Goal: Find specific page/section: Find specific page/section

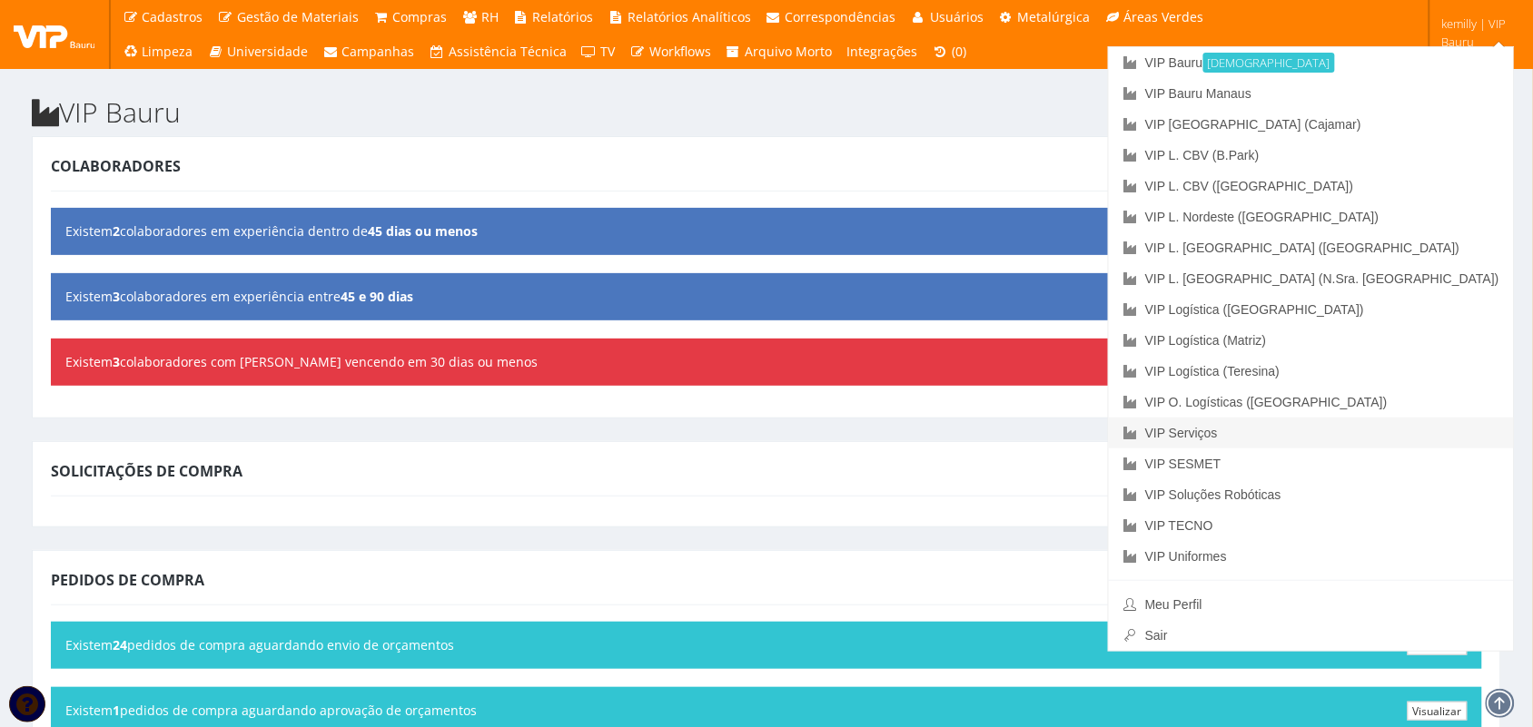
click at [1336, 432] on link "VIP Serviços" at bounding box center [1311, 433] width 405 height 31
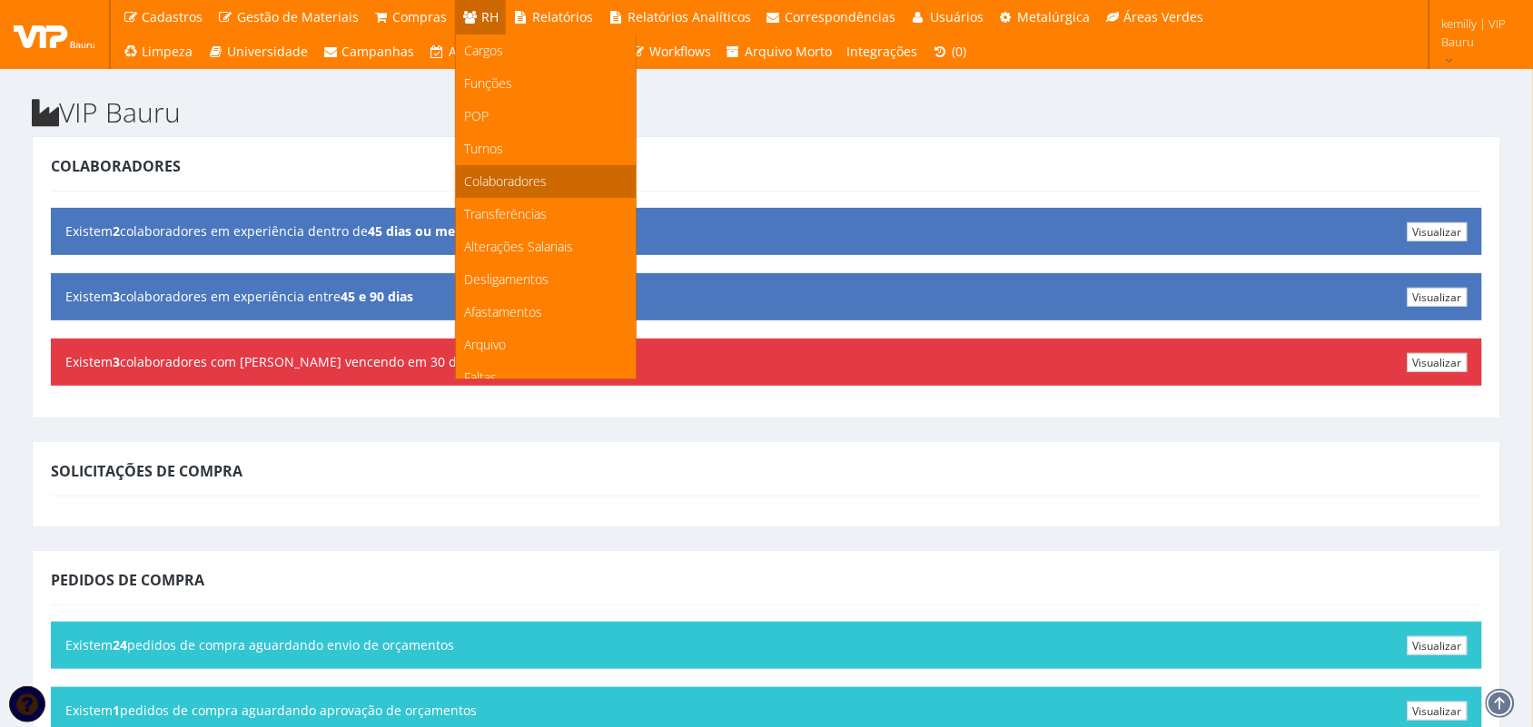
click at [500, 170] on link "Colaboradores" at bounding box center [546, 181] width 180 height 33
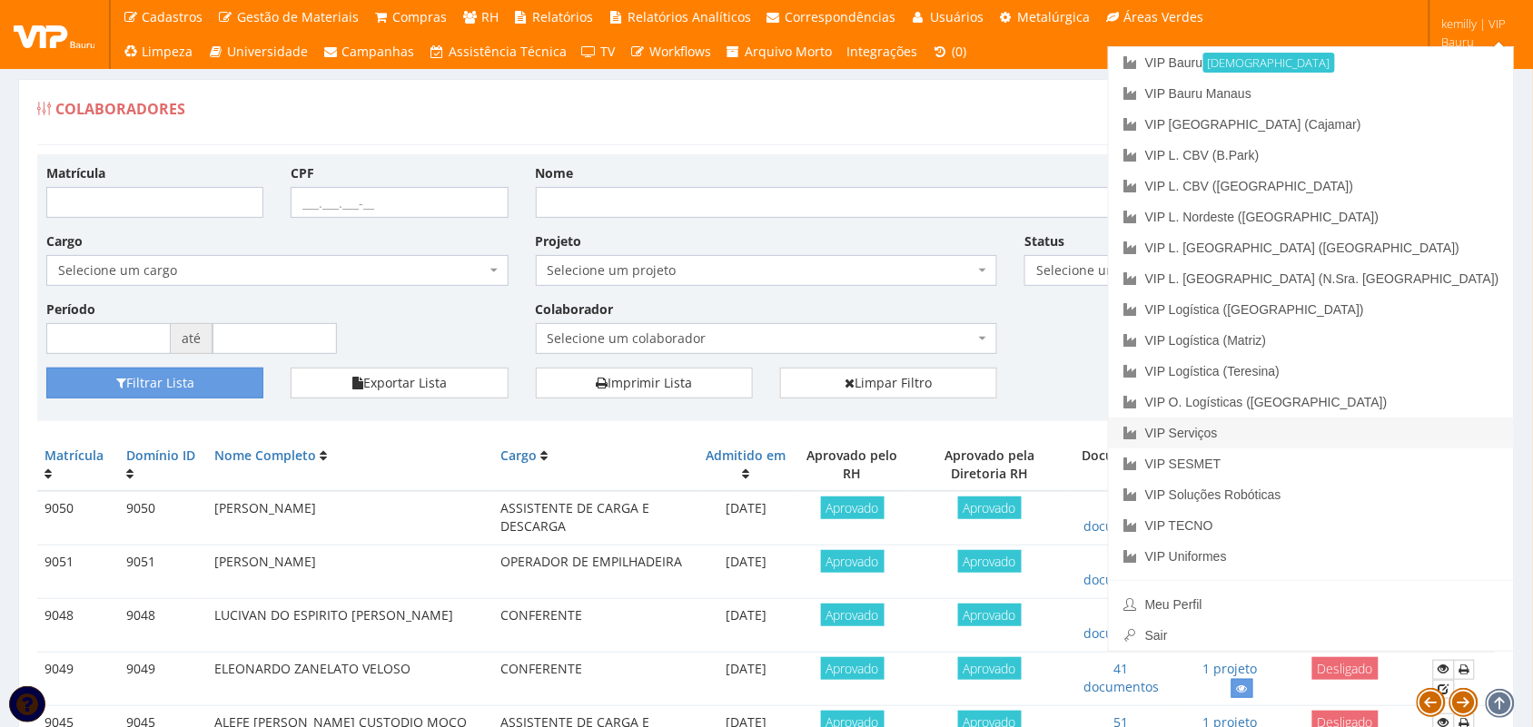
click at [1391, 437] on link "VIP Serviços" at bounding box center [1311, 433] width 405 height 31
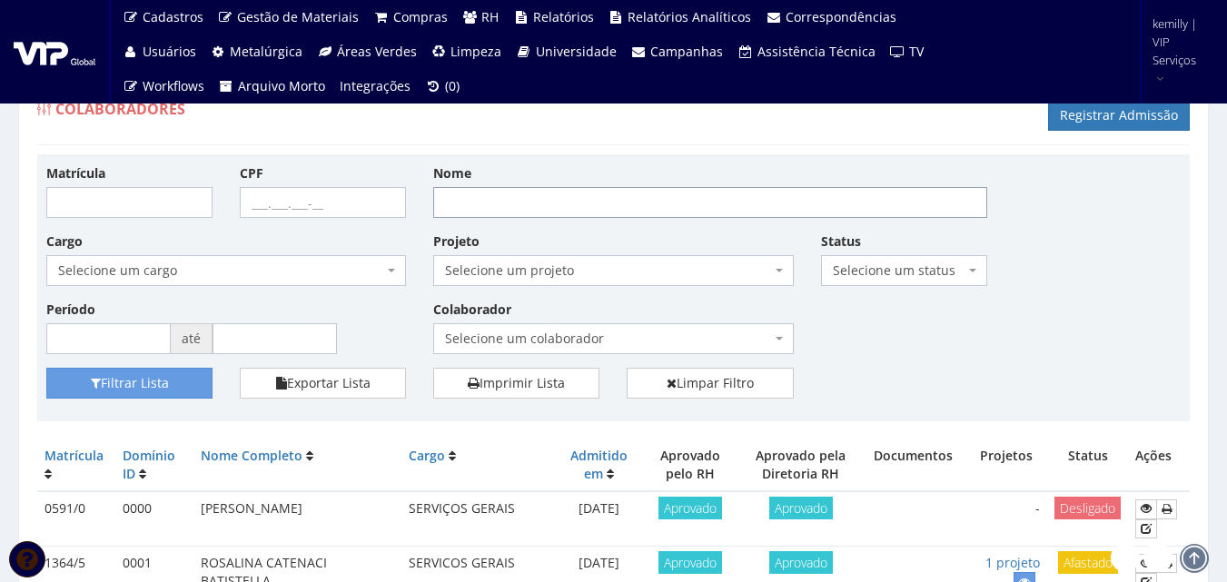
click at [559, 193] on input "Nome" at bounding box center [710, 202] width 554 height 31
type input "[PERSON_NAME]"
click at [46, 368] on button "Filtrar Lista" at bounding box center [129, 383] width 166 height 31
click at [120, 380] on button "Filtrar Lista" at bounding box center [129, 383] width 166 height 31
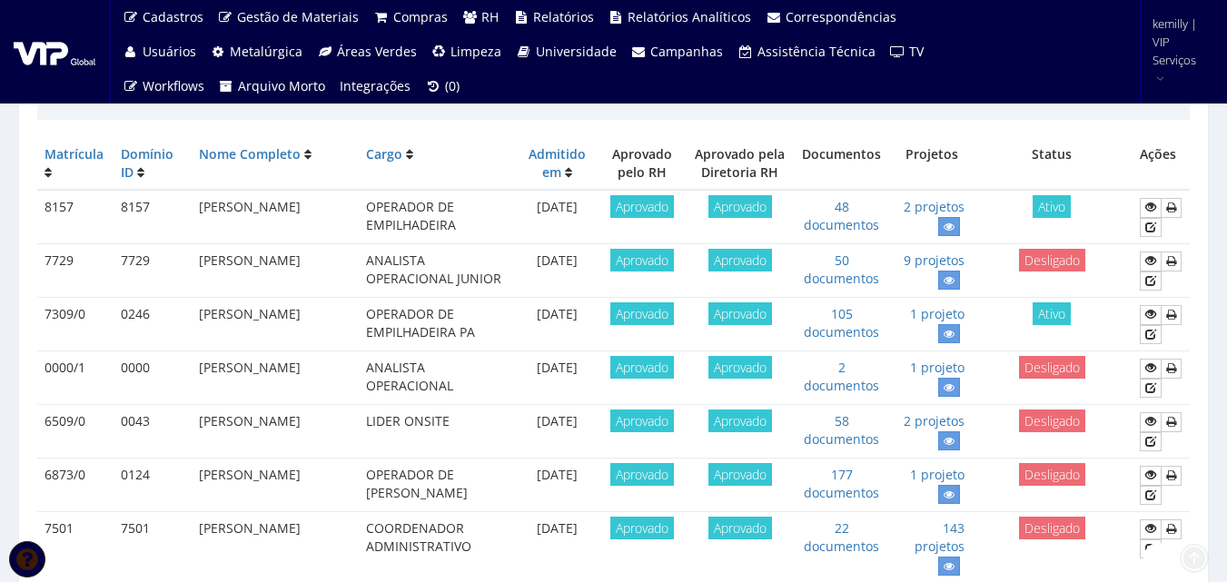
scroll to position [454, 0]
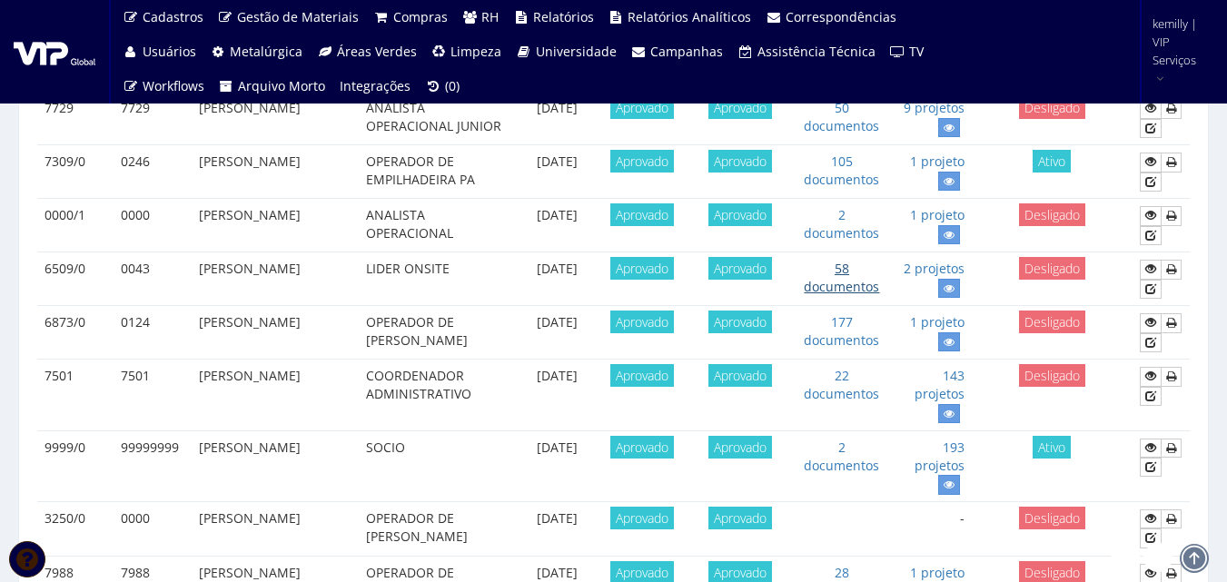
click at [851, 284] on link "58 documentos" at bounding box center [841, 277] width 75 height 35
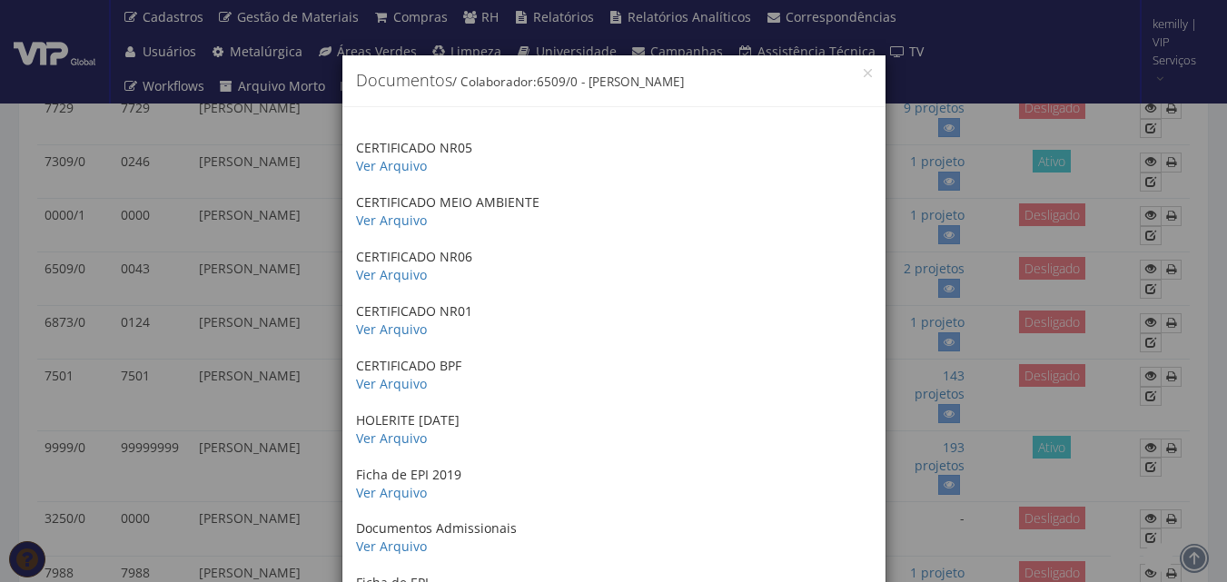
click at [1035, 421] on div "× Documentos / Colaborador: 6509/0 - [PERSON_NAME] CERTIFICADO NR05 Ver Arquivo…" at bounding box center [613, 291] width 1227 height 582
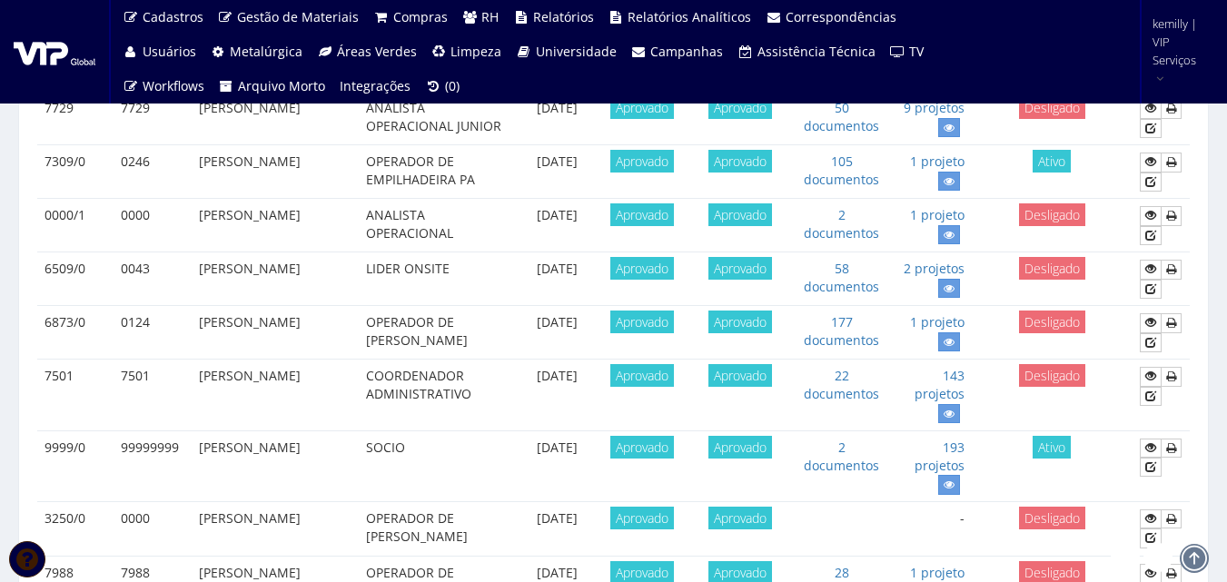
drag, startPoint x: 263, startPoint y: 395, endPoint x: 259, endPoint y: 405, distance: 11.0
click at [259, 405] on td "[PERSON_NAME]" at bounding box center [275, 395] width 167 height 71
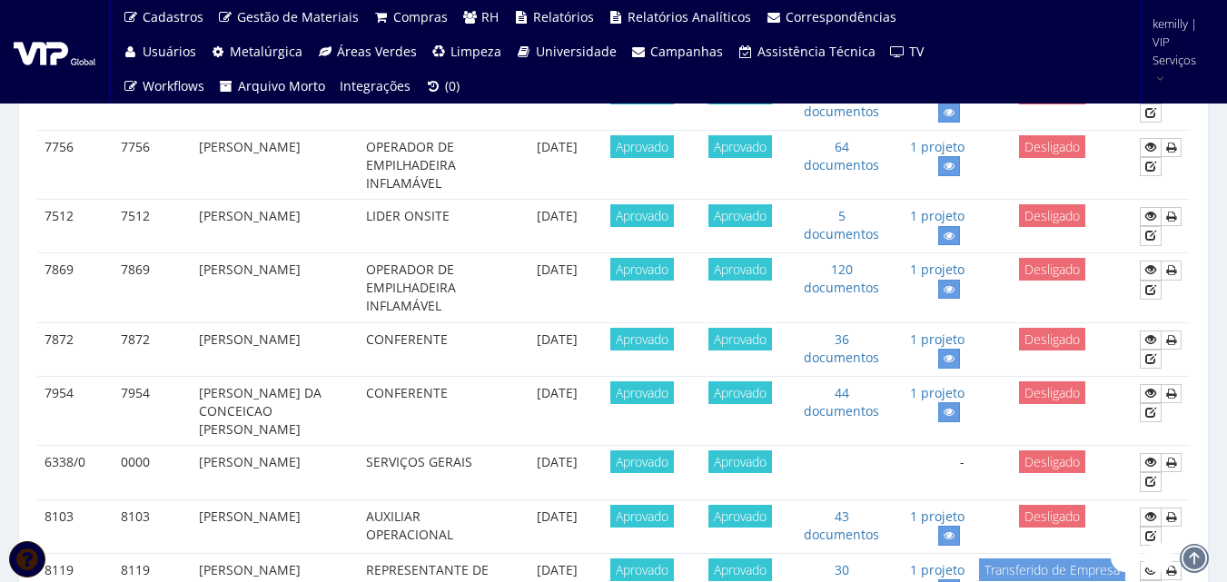
scroll to position [1831, 0]
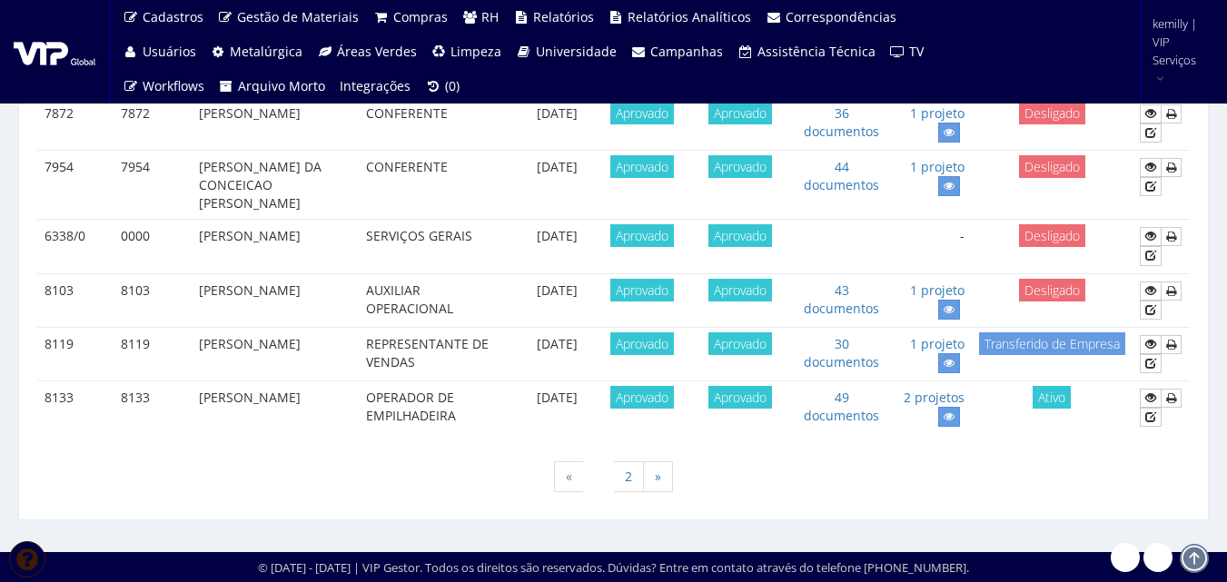
drag, startPoint x: 695, startPoint y: 447, endPoint x: 689, endPoint y: 408, distance: 39.4
click at [521, 484] on div "« 1 2 »" at bounding box center [613, 479] width 1152 height 54
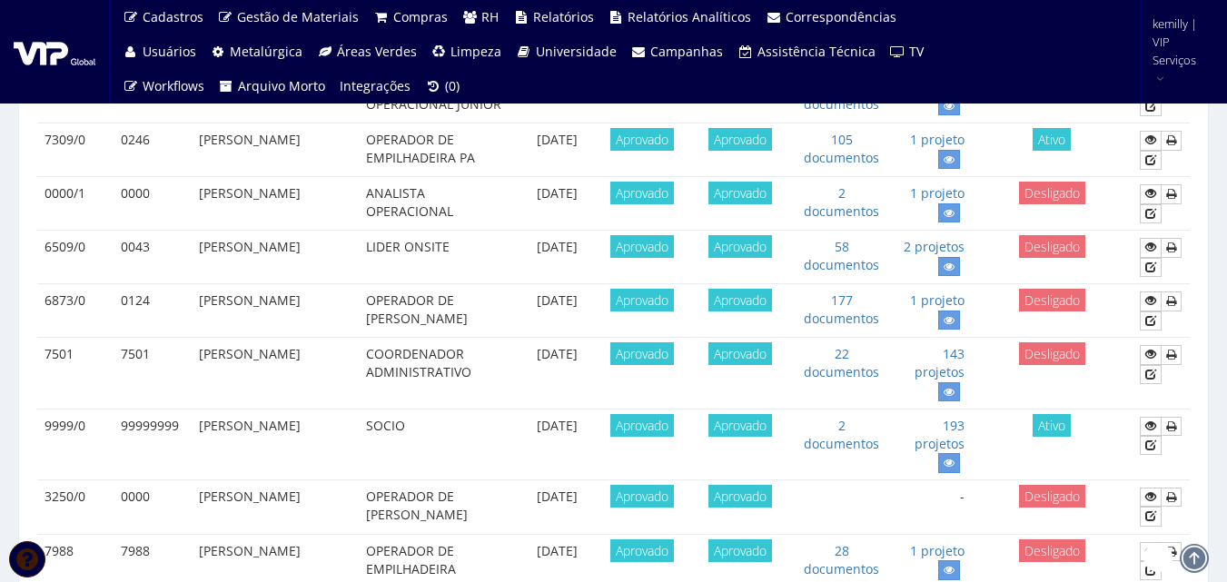
scroll to position [469, 0]
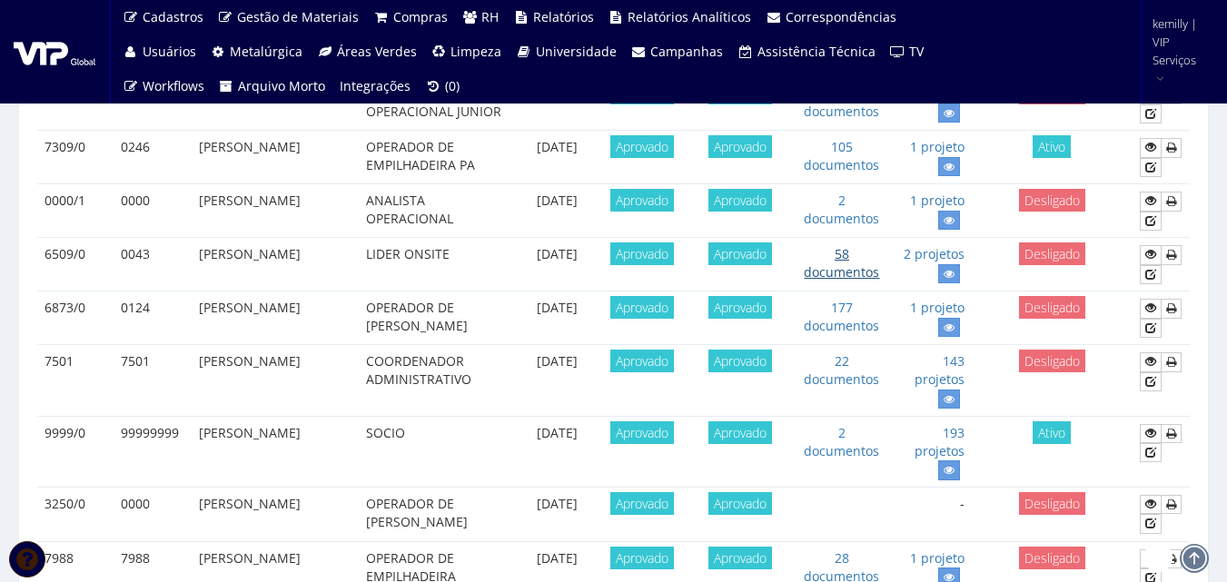
click at [848, 268] on link "58 documentos" at bounding box center [841, 262] width 75 height 35
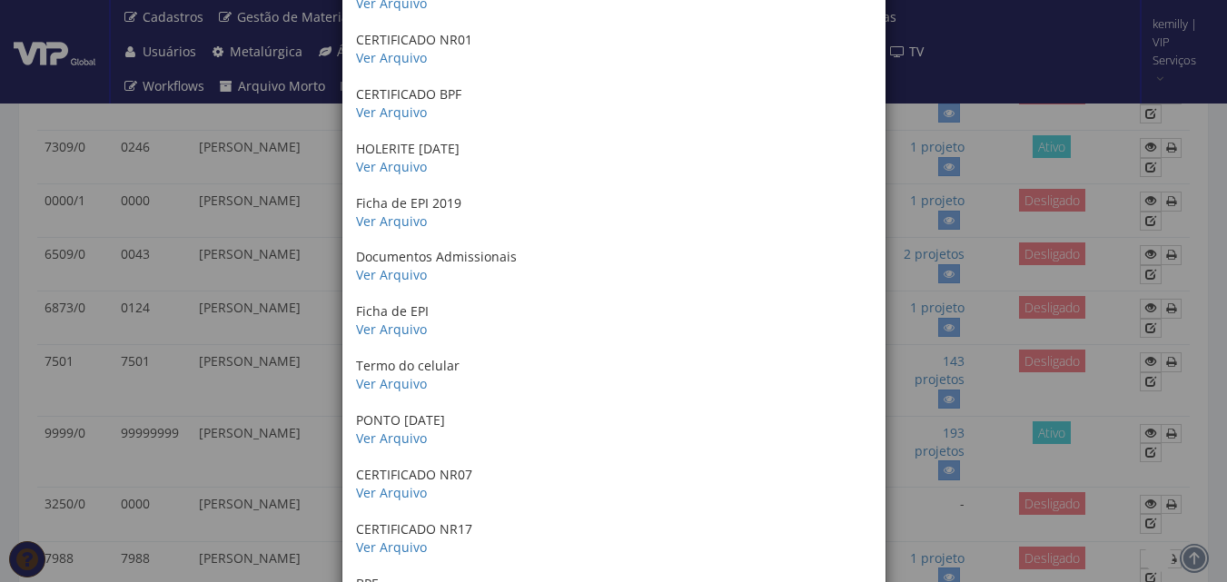
scroll to position [272, 0]
click at [389, 271] on link "Ver Arquivo" at bounding box center [391, 273] width 71 height 17
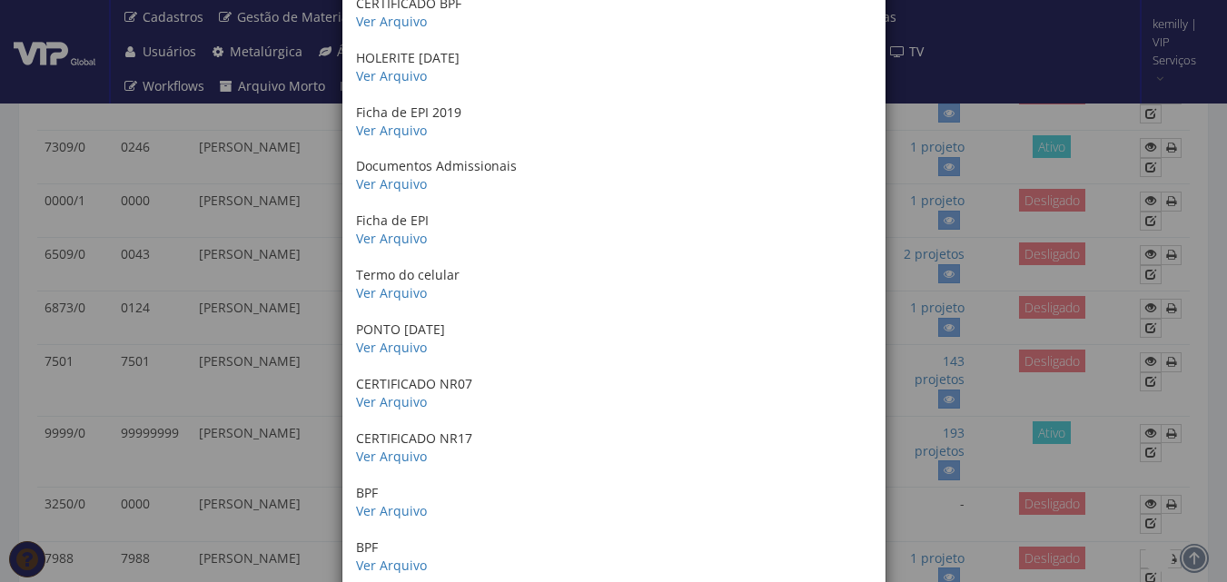
scroll to position [363, 0]
click at [992, 358] on div "× Documentos / Colaborador: 6509/0 - [PERSON_NAME] CERTIFICADO NR05 Ver Arquivo…" at bounding box center [613, 291] width 1227 height 582
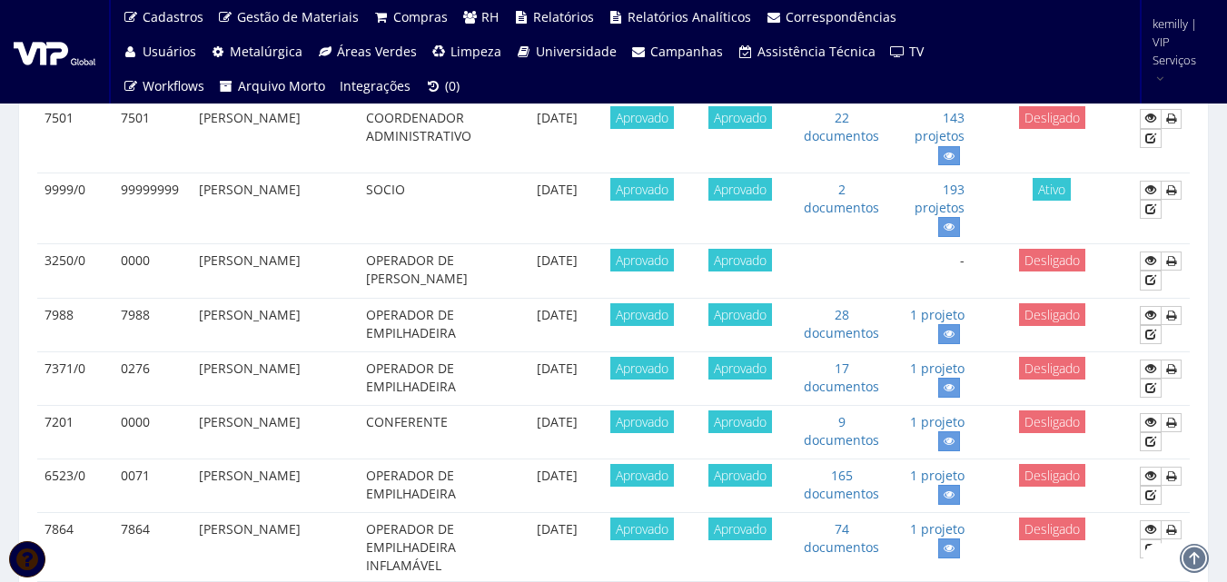
scroll to position [0, 0]
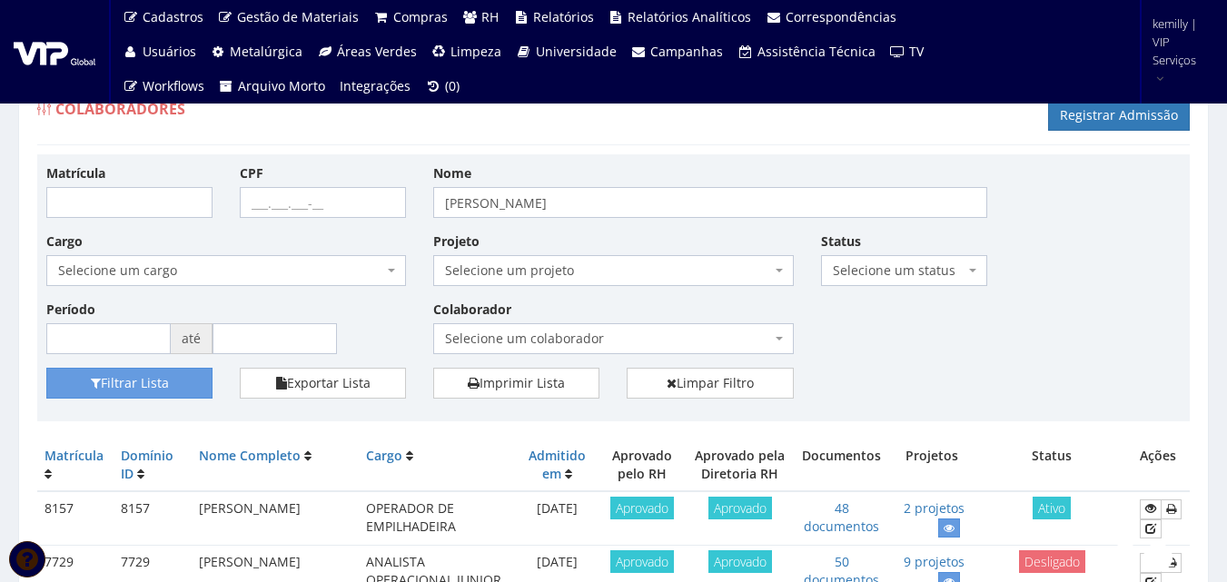
click at [867, 360] on div "Matrícula CPF Nome [PERSON_NAME] Cargo Selecione um cargo G0610 D0029 - 4110-05…" at bounding box center [613, 265] width 1161 height 204
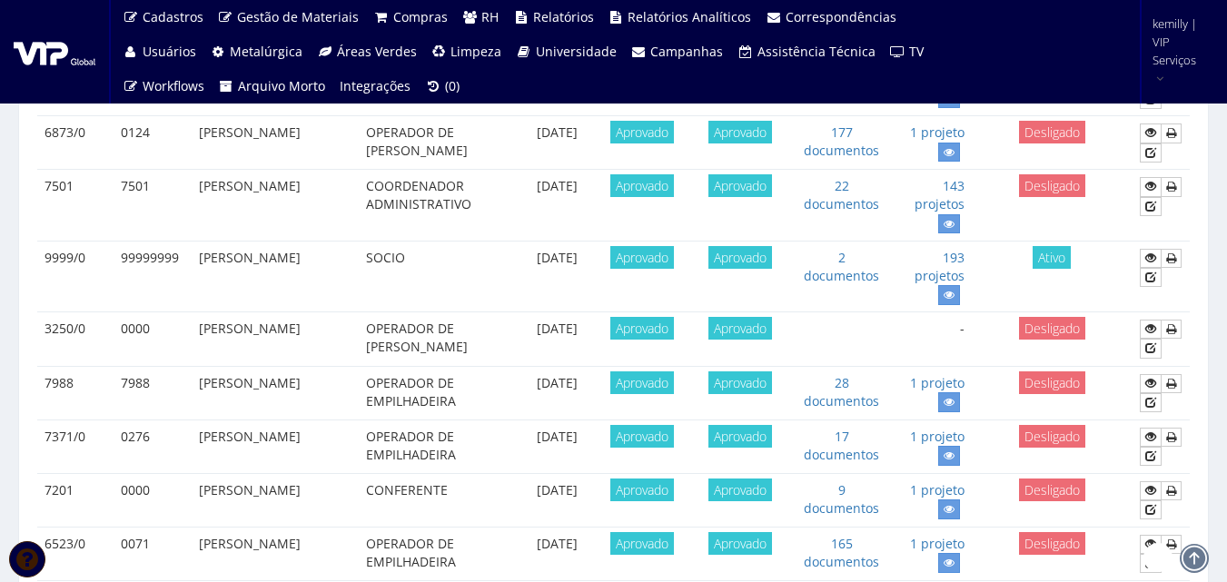
scroll to position [541, 0]
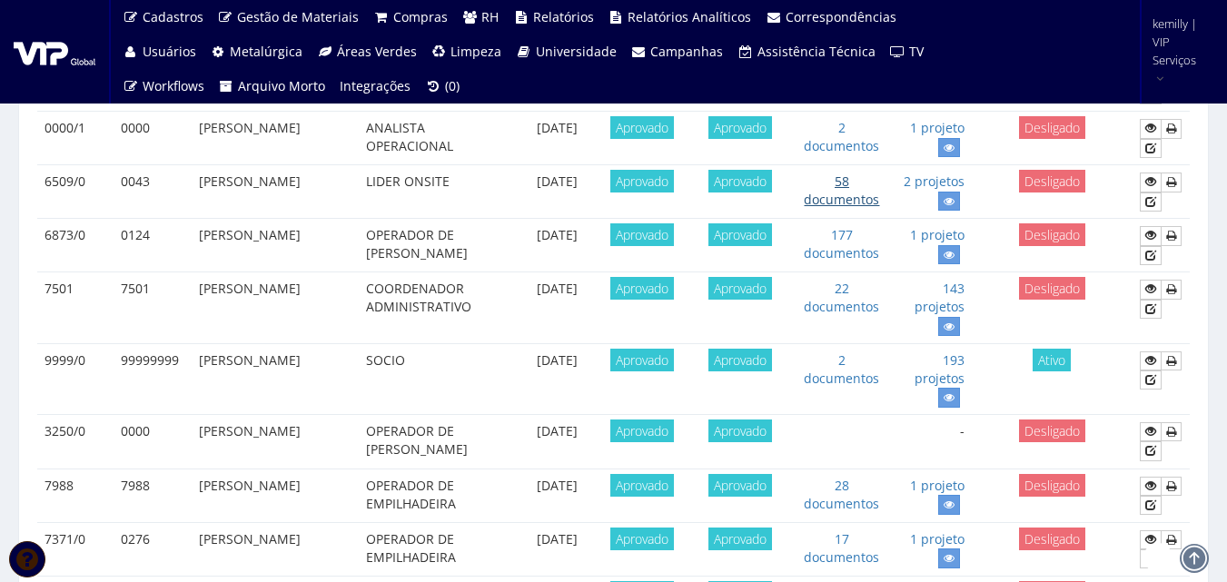
click at [871, 199] on link "58 documentos" at bounding box center [841, 190] width 75 height 35
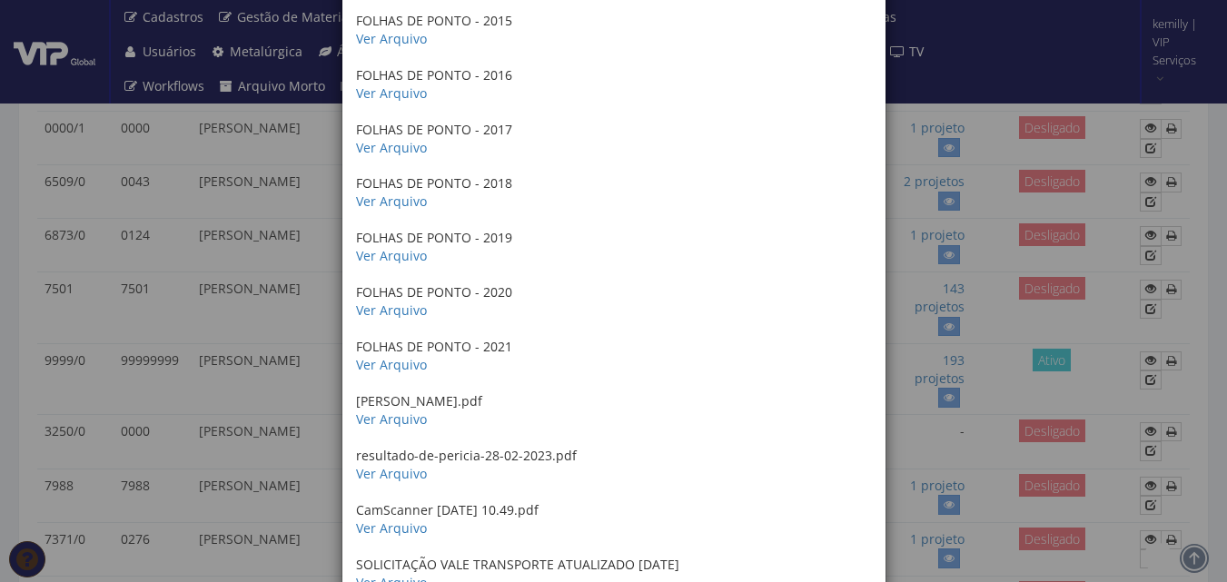
scroll to position [2089, 0]
click at [401, 34] on link "Ver Arquivo" at bounding box center [391, 37] width 71 height 17
click at [384, 357] on link "Ver Arquivo" at bounding box center [391, 363] width 71 height 17
